Goal: Transaction & Acquisition: Purchase product/service

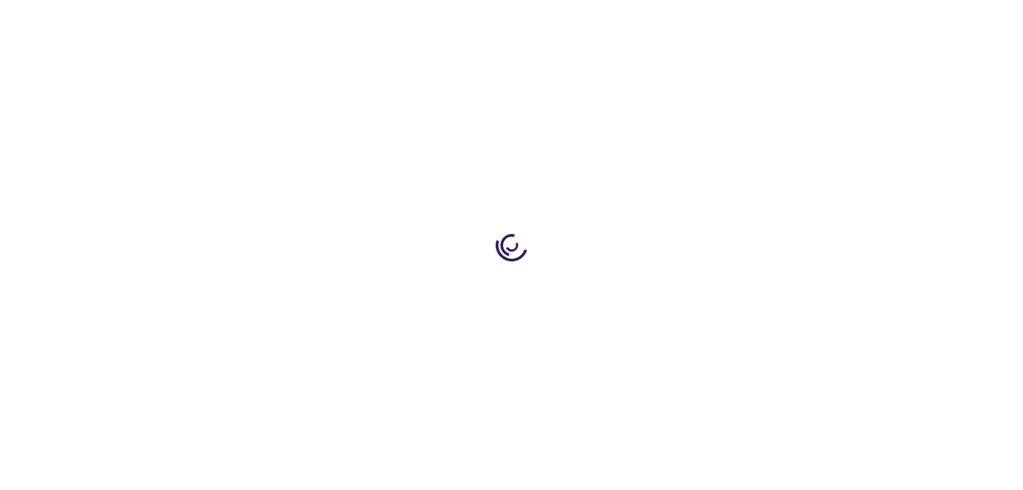
type input "0"
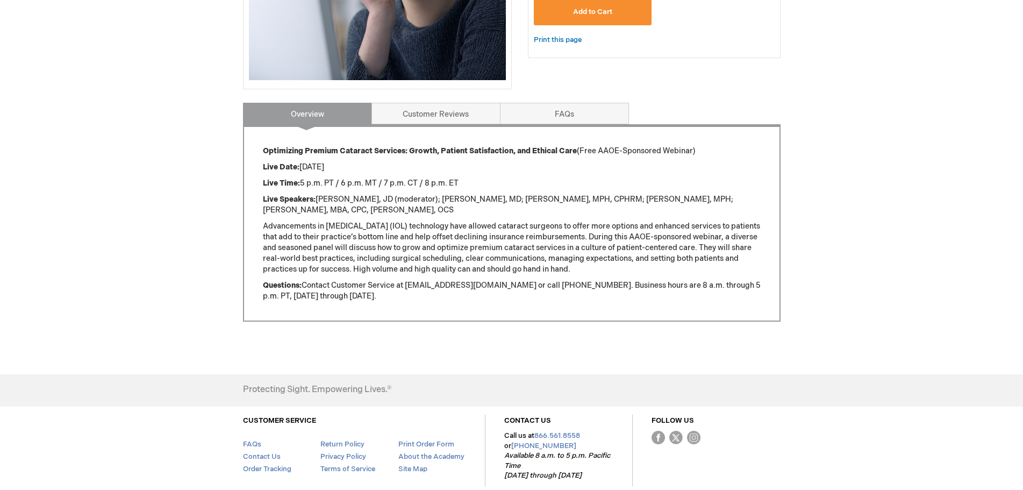
scroll to position [323, 0]
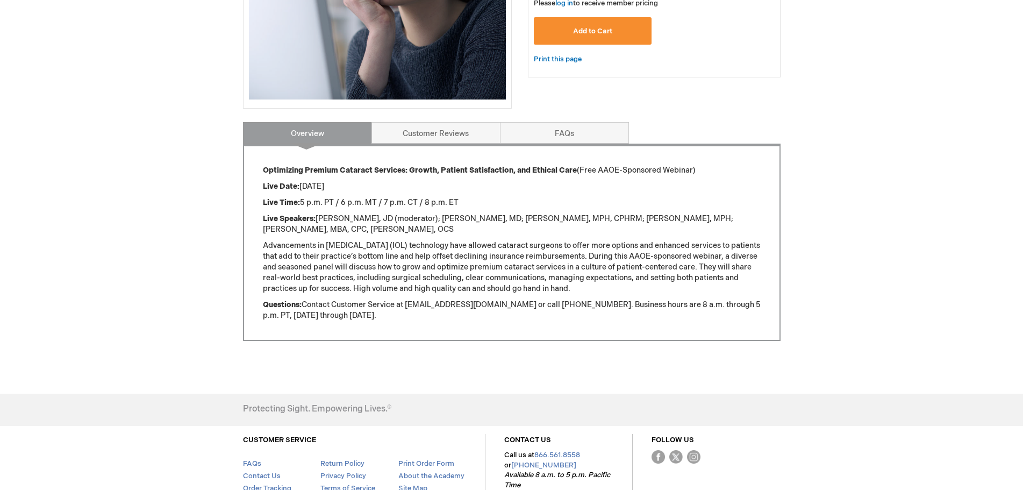
click at [617, 27] on button "Add to Cart" at bounding box center [593, 30] width 118 height 27
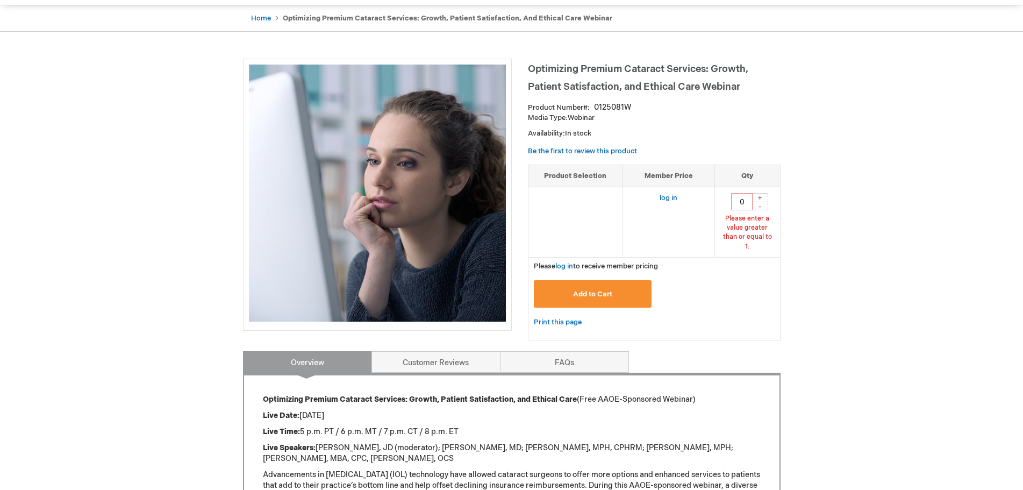
scroll to position [161, 0]
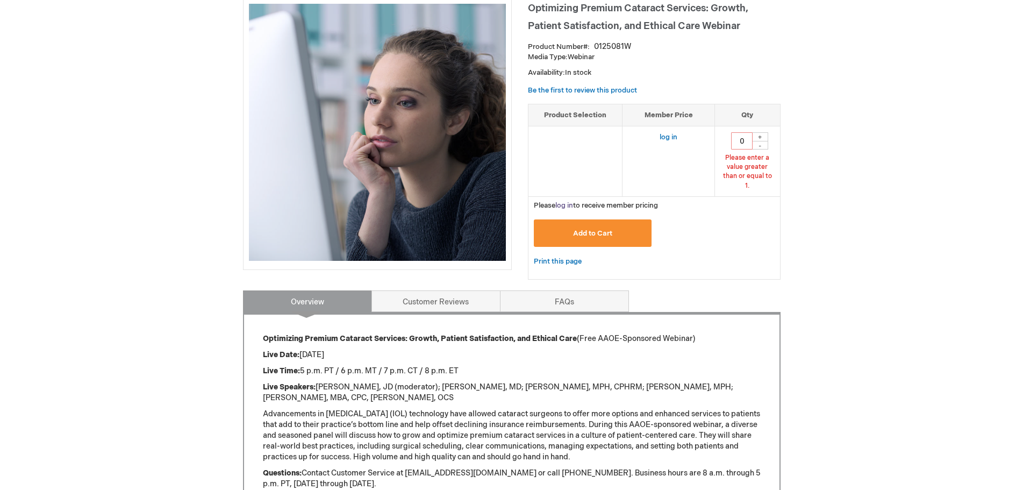
click at [567, 201] on link "log in" at bounding box center [564, 205] width 18 height 9
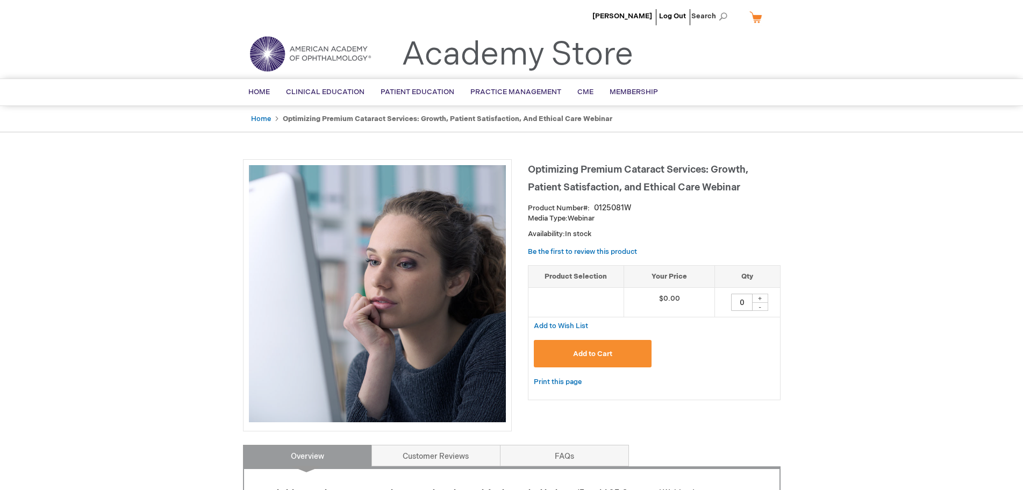
click at [592, 355] on span "Add to Cart" at bounding box center [592, 353] width 39 height 9
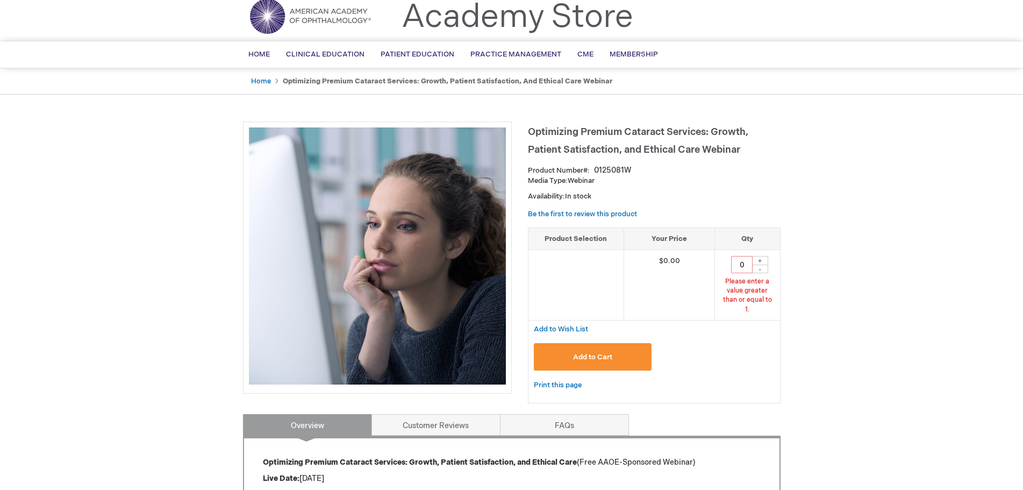
scroll to position [48, 0]
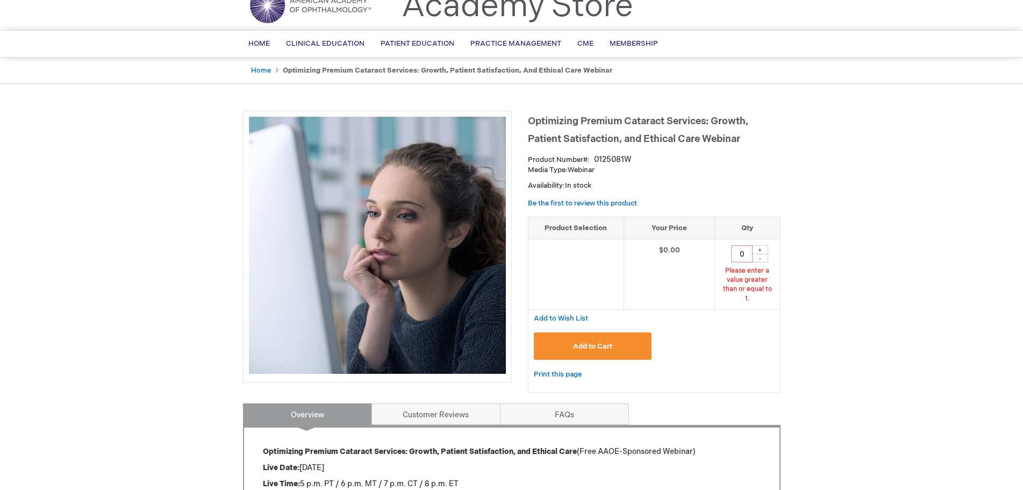
click at [763, 248] on div "+" at bounding box center [760, 249] width 16 height 9
type input "1"
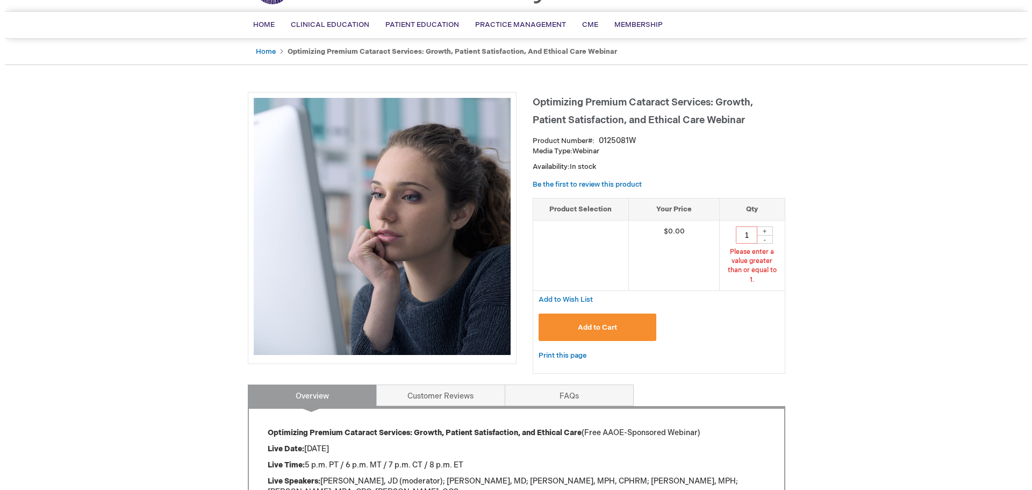
scroll to position [210, 0]
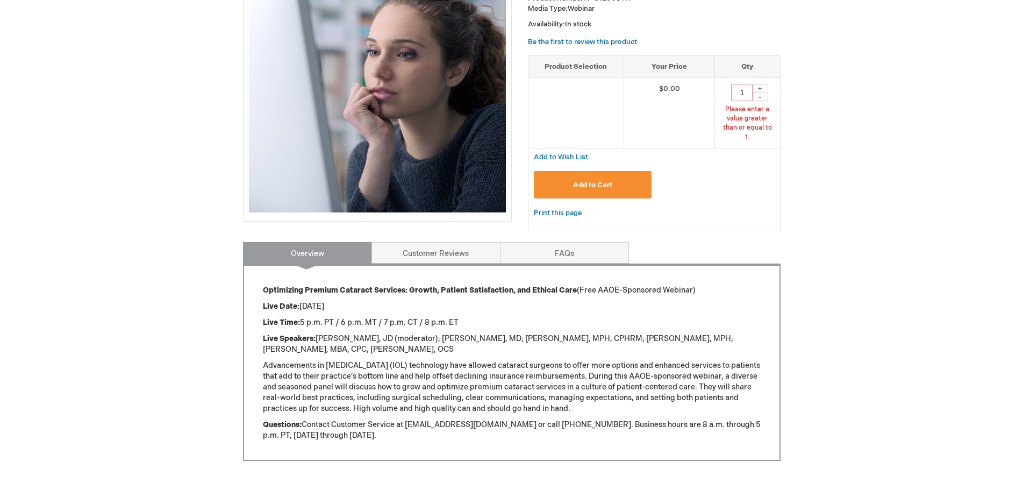
click at [593, 171] on button "Add to Cart" at bounding box center [593, 184] width 118 height 27
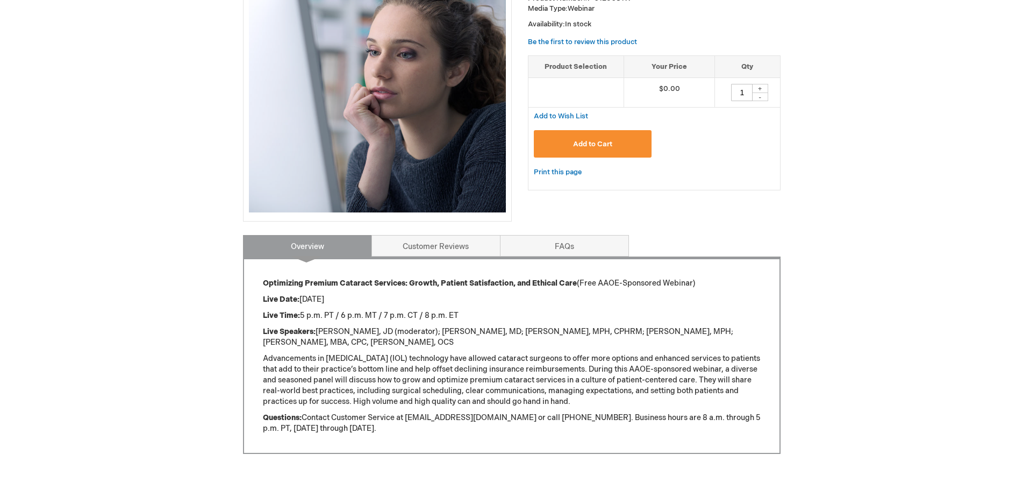
click at [607, 138] on button "Add to Cart" at bounding box center [593, 143] width 118 height 27
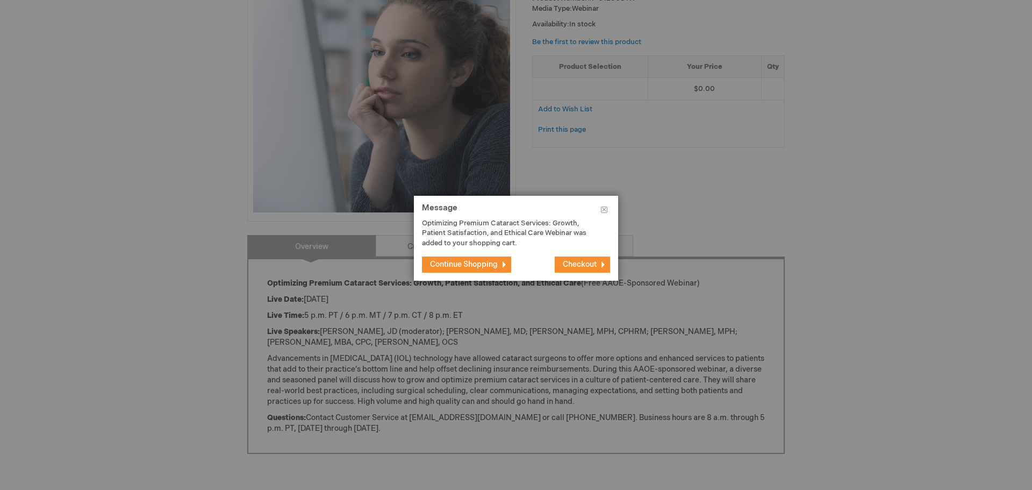
click at [575, 263] on span "Checkout" at bounding box center [580, 264] width 34 height 9
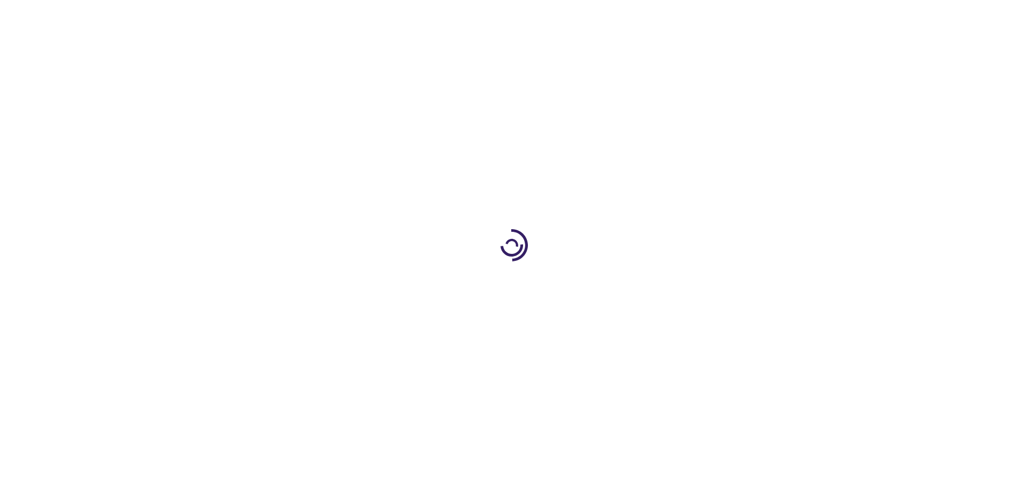
scroll to position [209, 0]
type input "0"
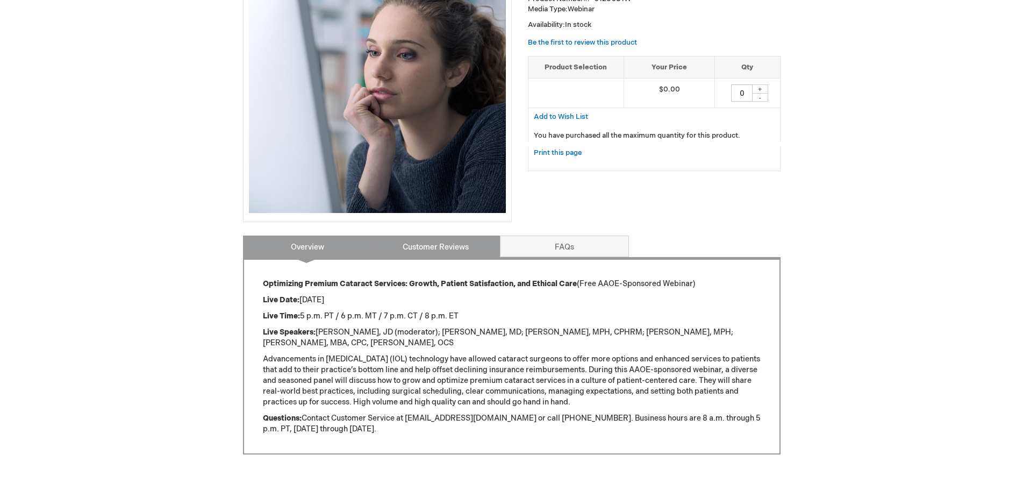
click at [453, 244] on link "Customer Reviews" at bounding box center [435, 246] width 129 height 22
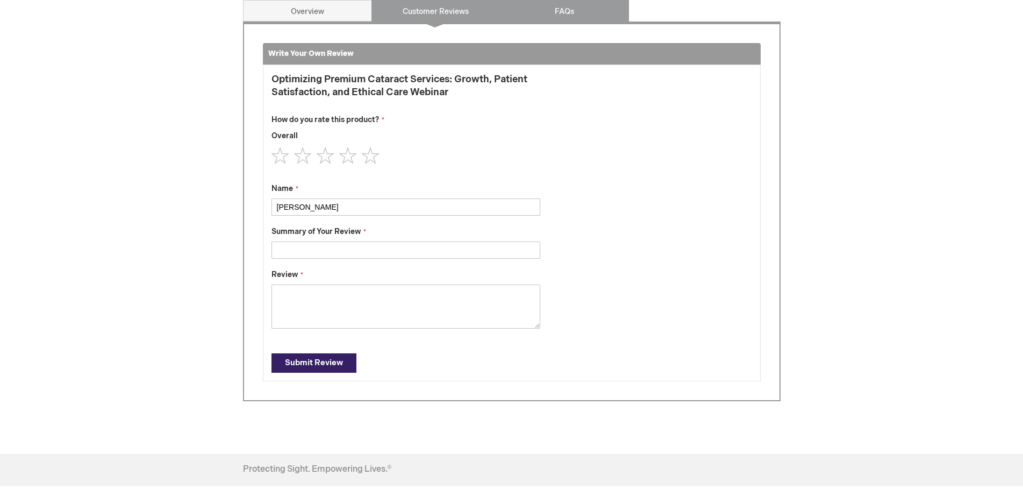
click at [566, 4] on link "FAQs" at bounding box center [564, 11] width 129 height 22
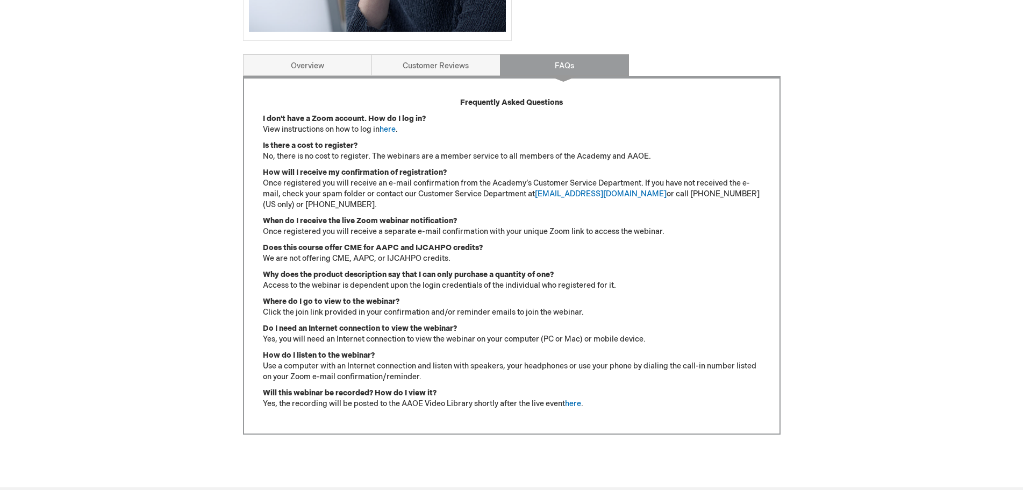
scroll to position [283, 0]
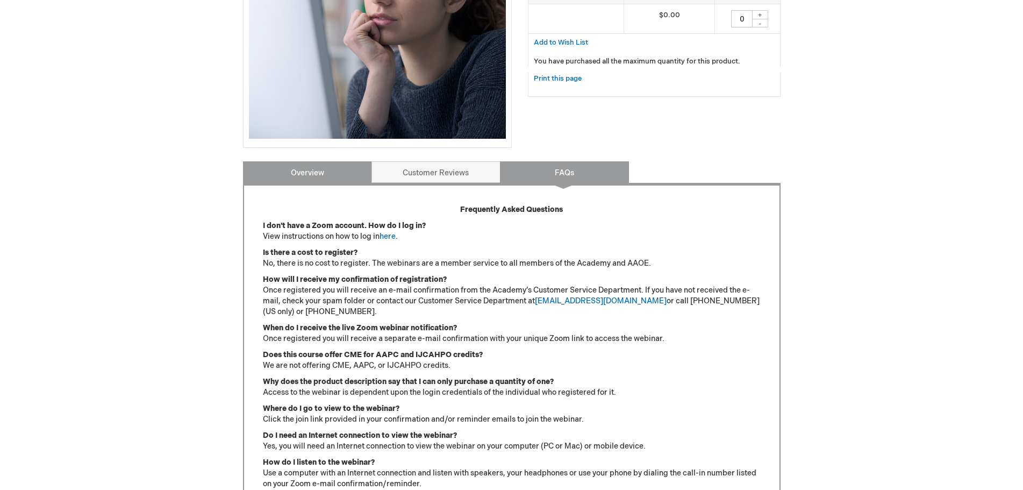
click at [310, 163] on link "Overview" at bounding box center [307, 172] width 129 height 22
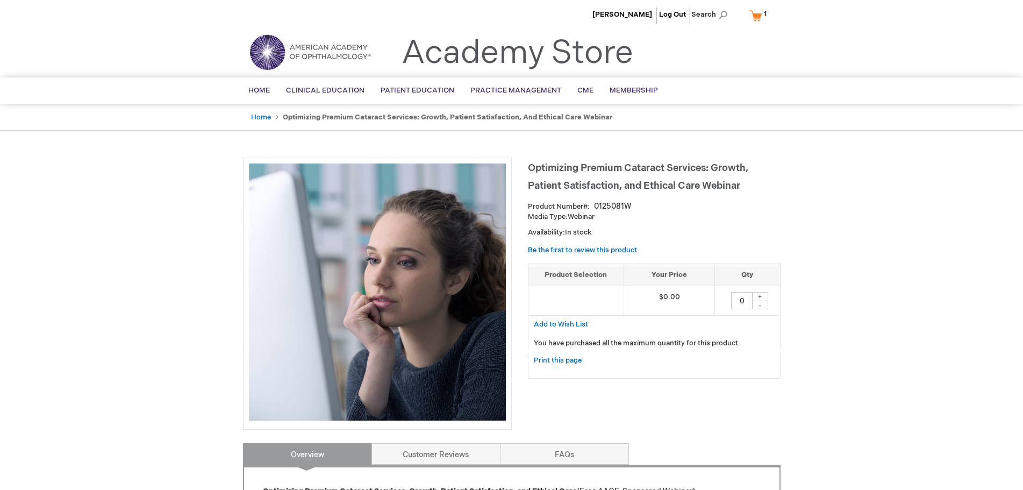
scroll to position [0, 0]
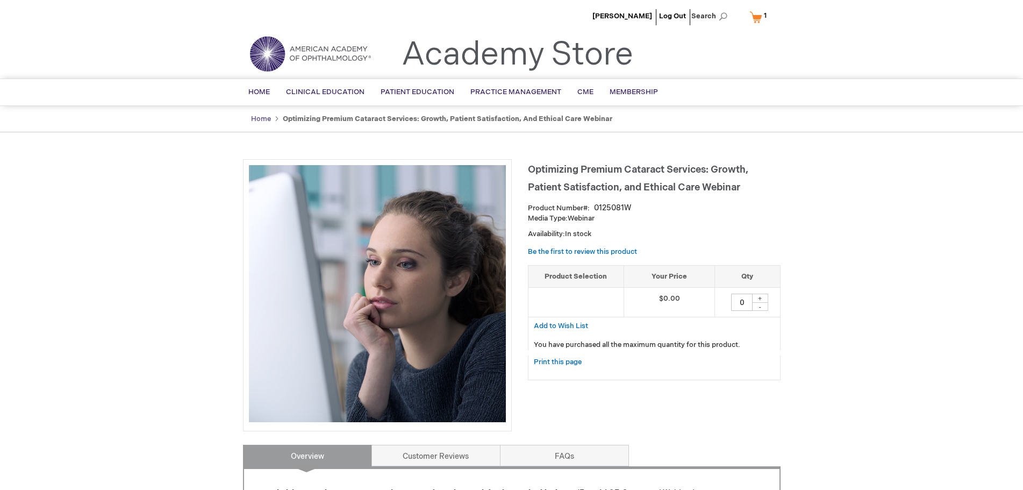
click at [258, 120] on link "Home" at bounding box center [261, 118] width 20 height 9
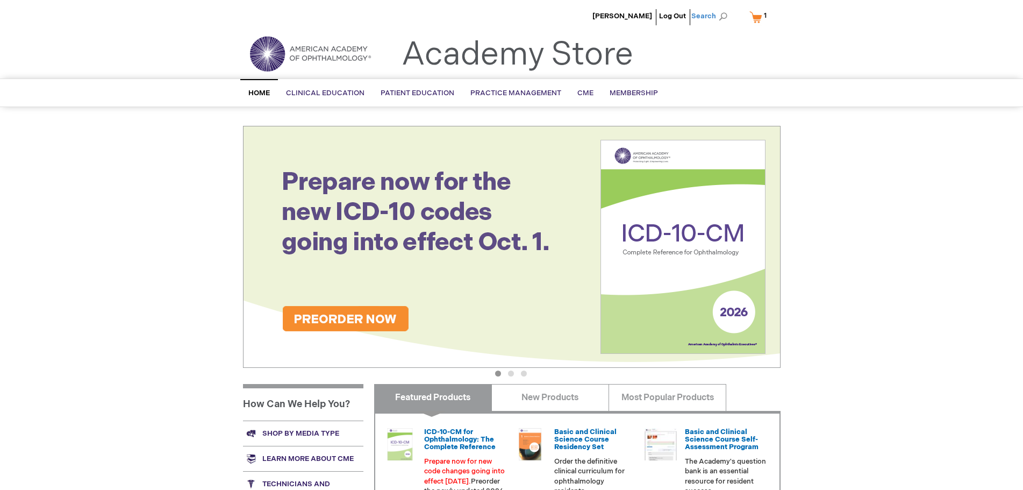
click at [702, 12] on span "Search" at bounding box center [711, 16] width 41 height 22
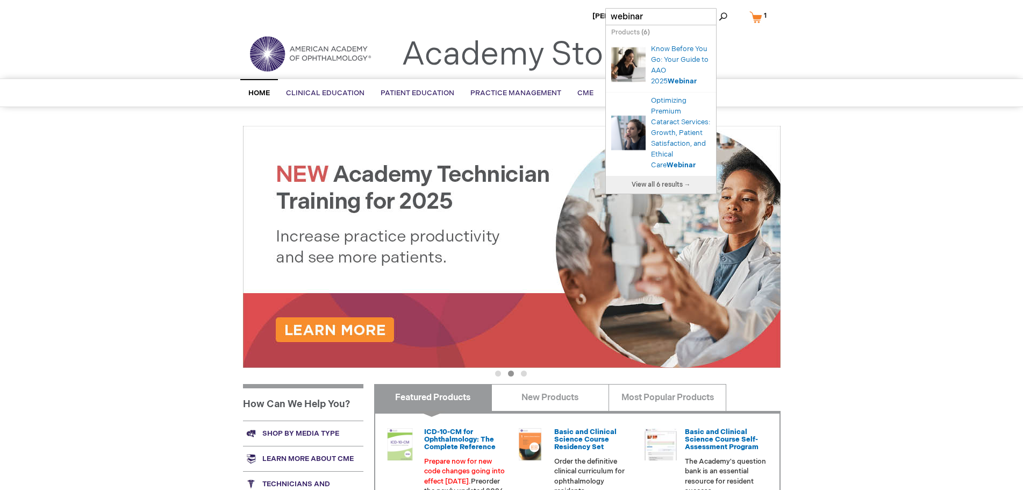
type input "webinar"
click at [719, 8] on button "Search" at bounding box center [723, 16] width 9 height 17
